Goal: Task Accomplishment & Management: Use online tool/utility

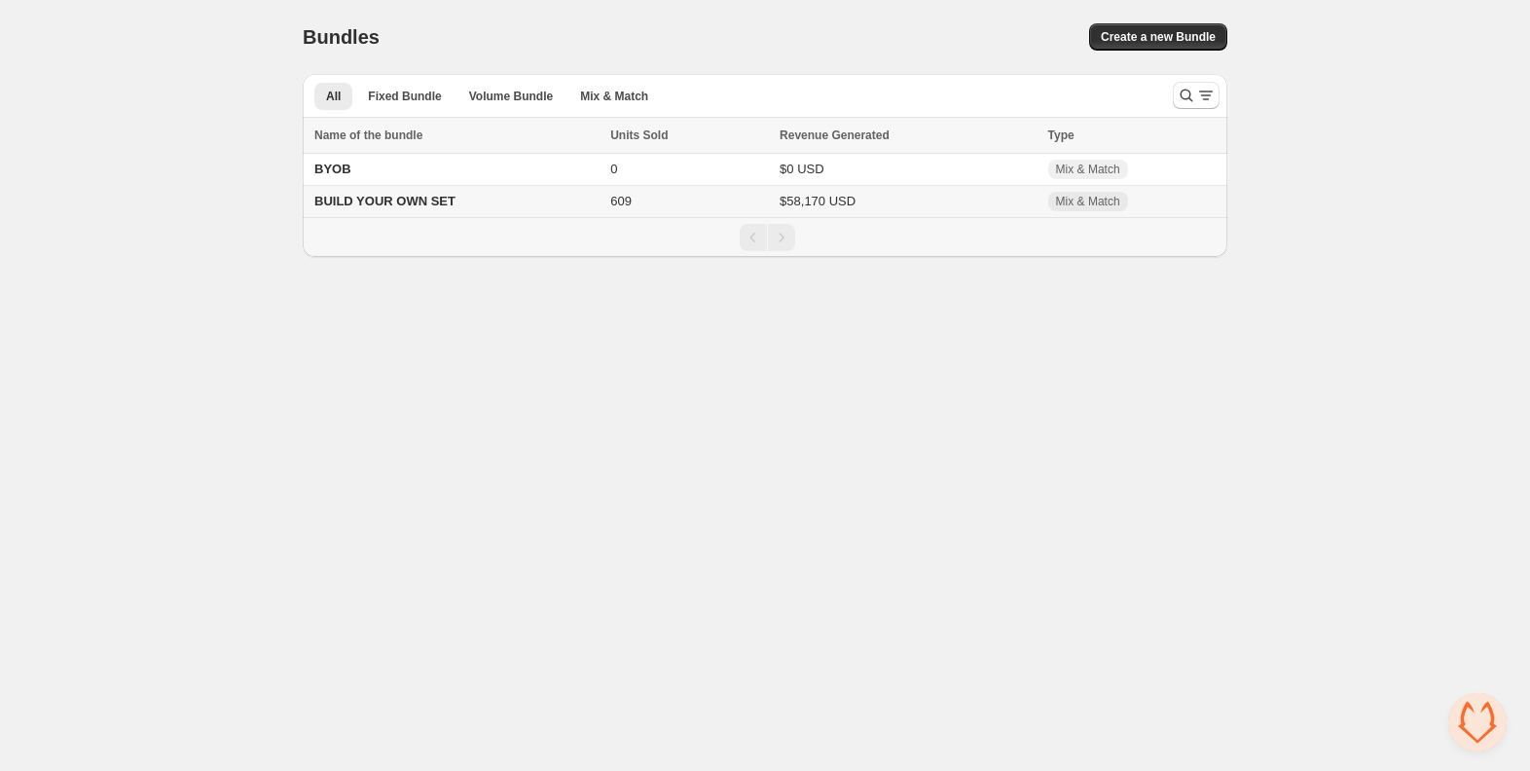
click at [532, 206] on td "BUILD YOUR OWN SET" at bounding box center [454, 202] width 302 height 32
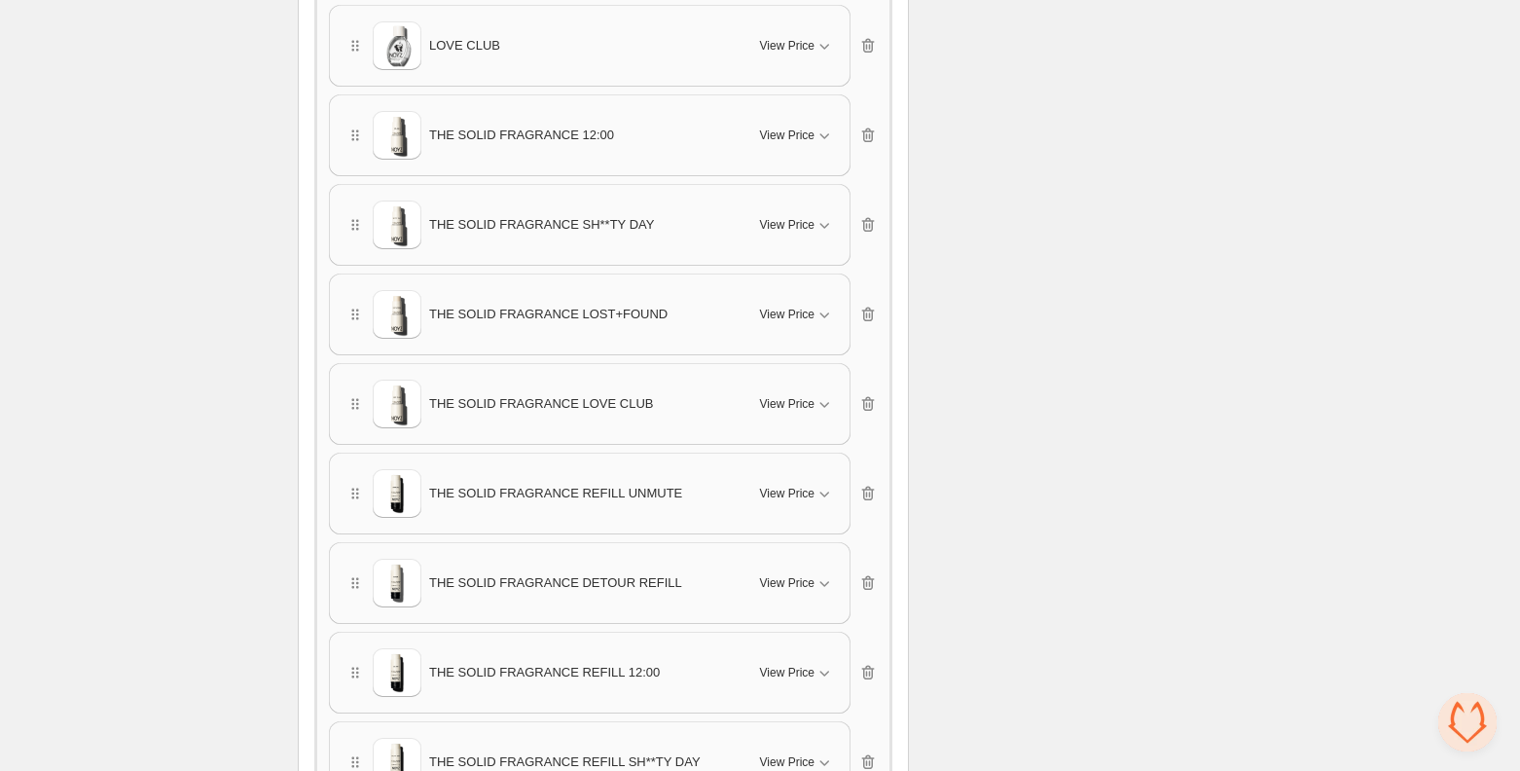
scroll to position [2544, 0]
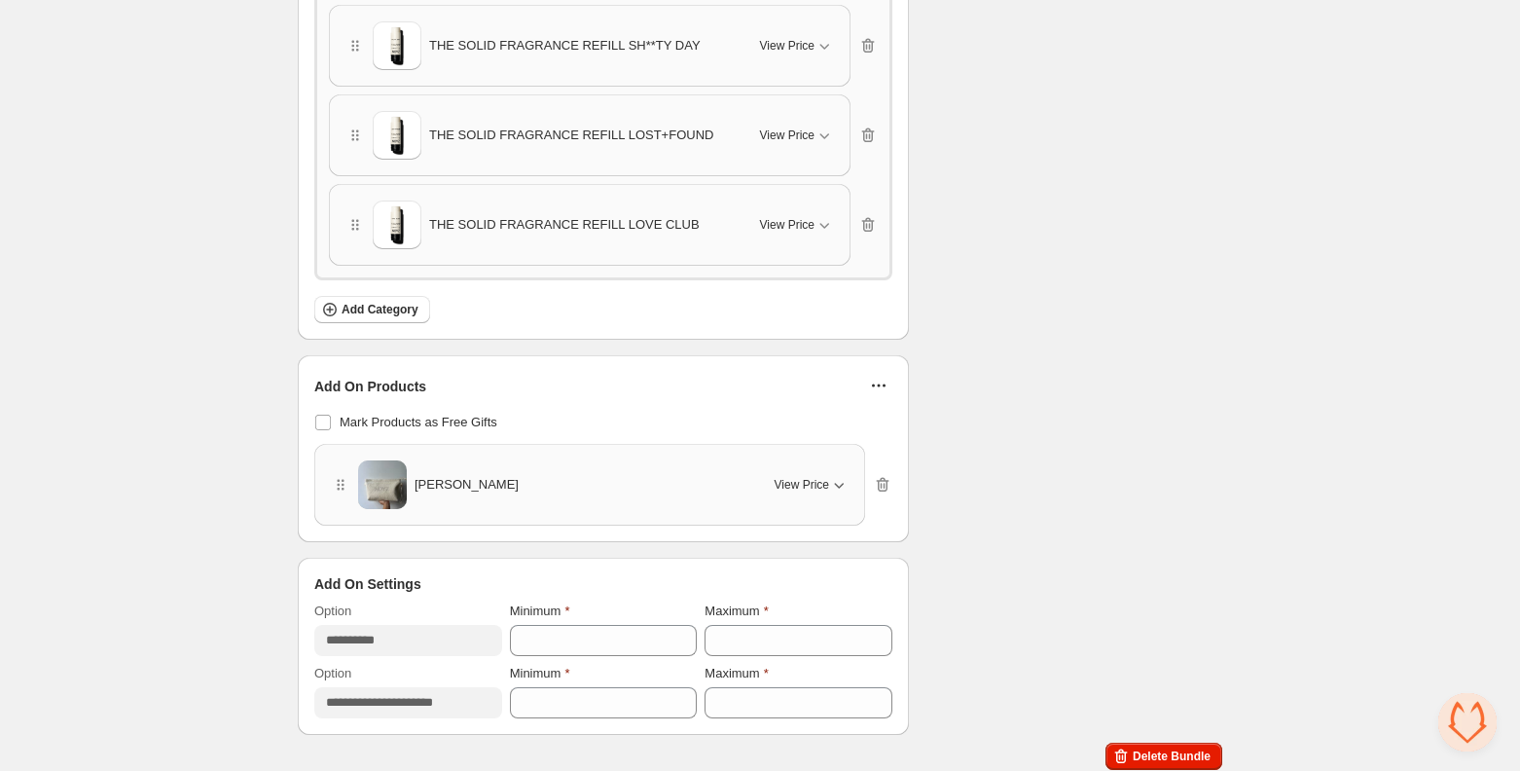
click at [801, 477] on span "View Price" at bounding box center [802, 485] width 55 height 16
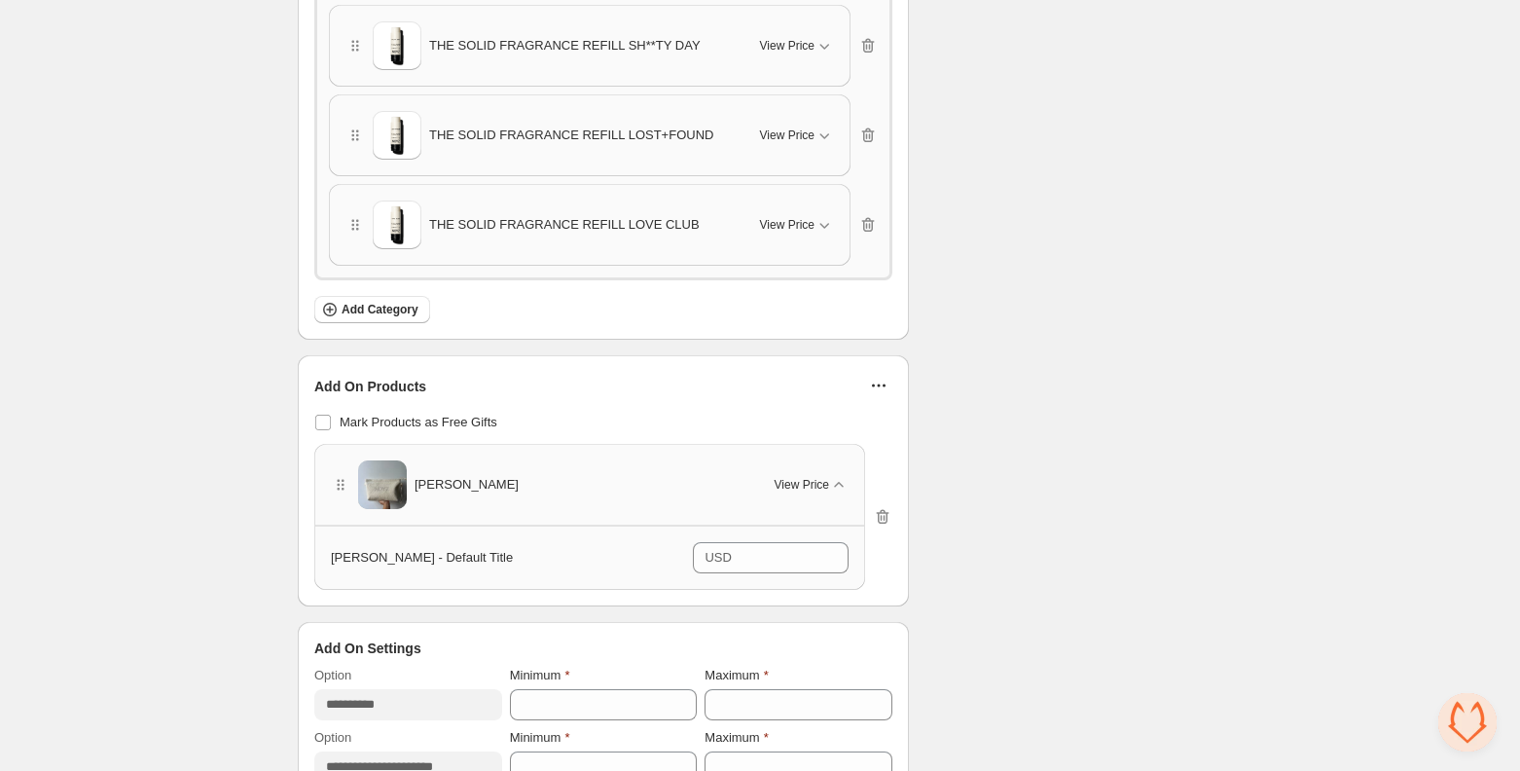
click at [884, 383] on icon "button" at bounding box center [878, 385] width 19 height 19
click at [878, 418] on span "Edit Products" at bounding box center [890, 420] width 83 height 19
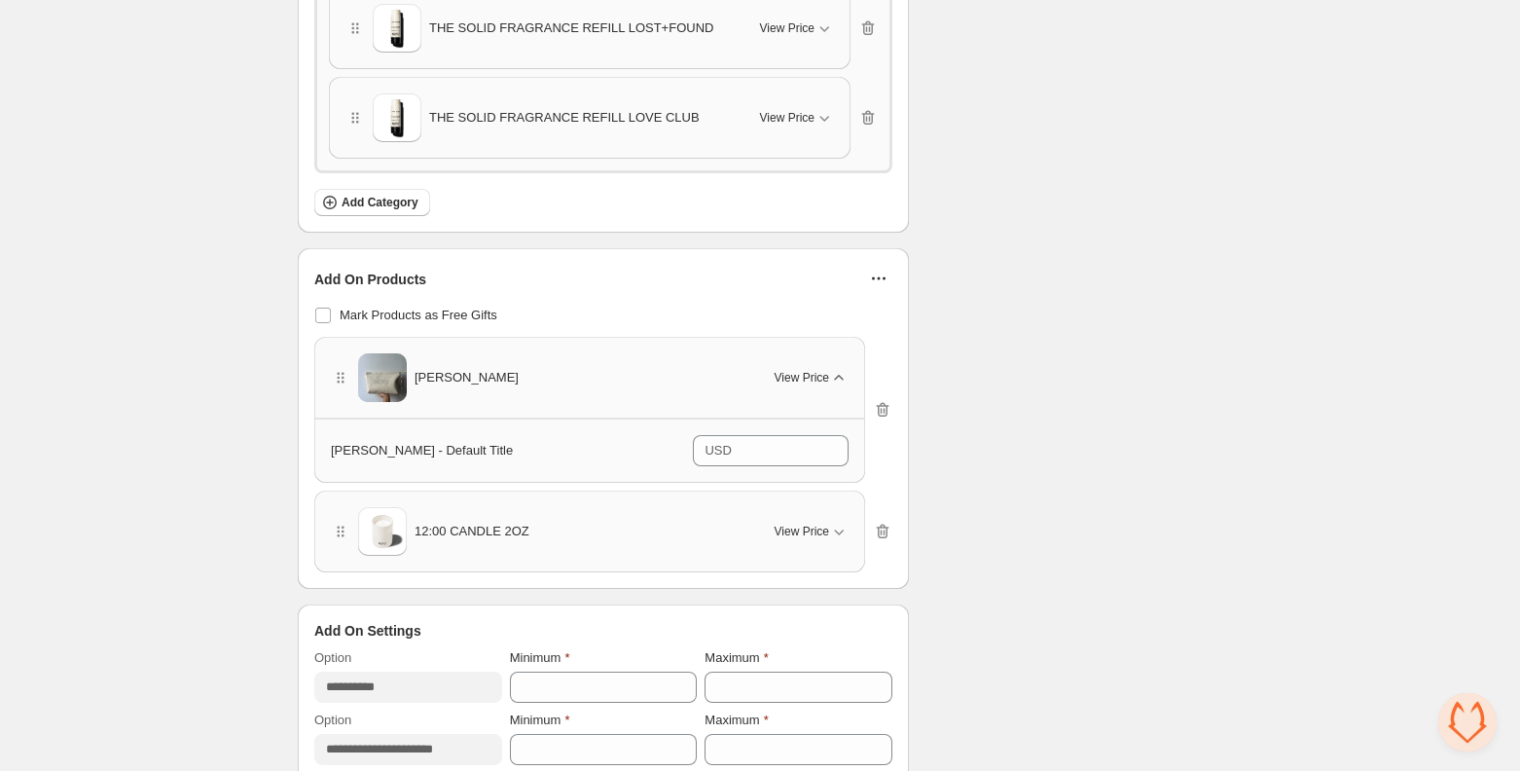
scroll to position [2657, 0]
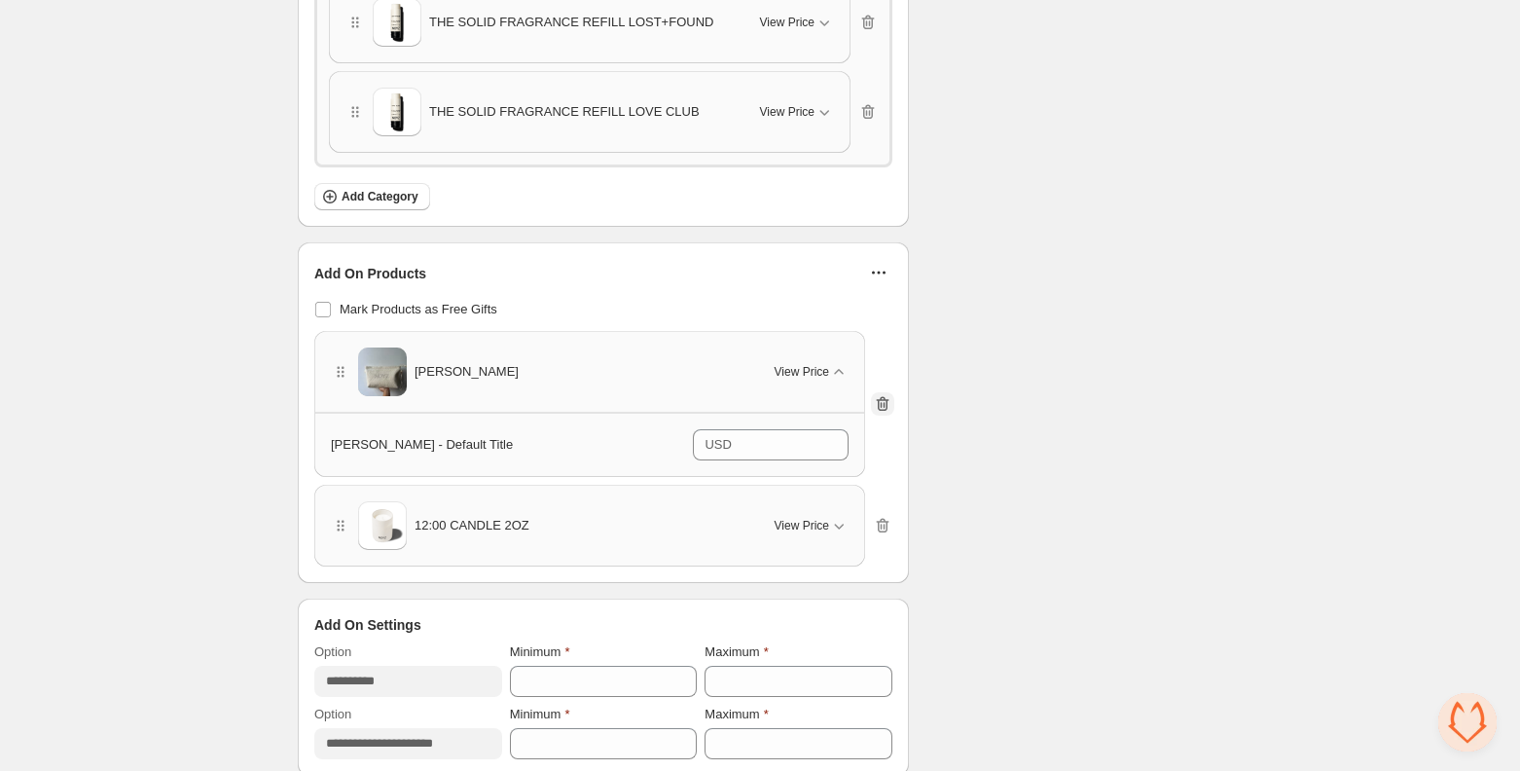
click at [884, 402] on icon "button" at bounding box center [885, 405] width 2 height 6
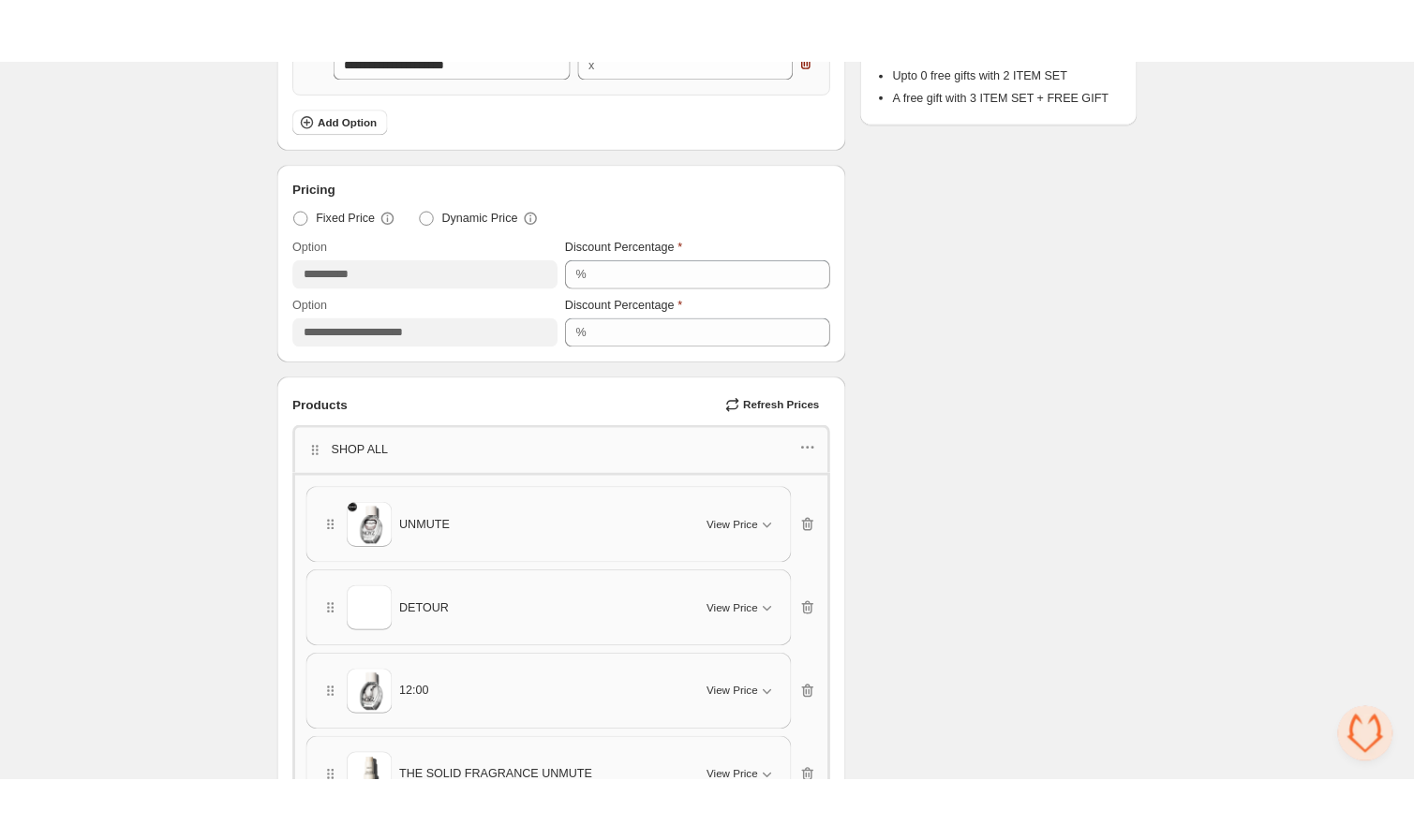
scroll to position [240, 0]
